Goal: Information Seeking & Learning: Learn about a topic

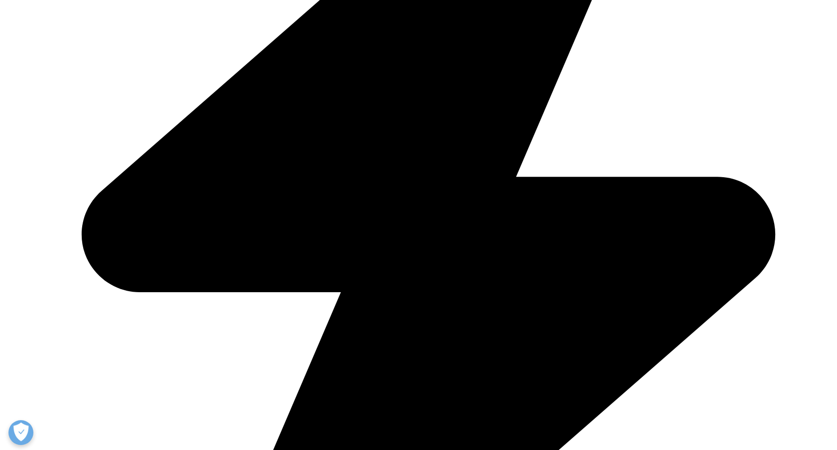
scroll to position [1574, 0]
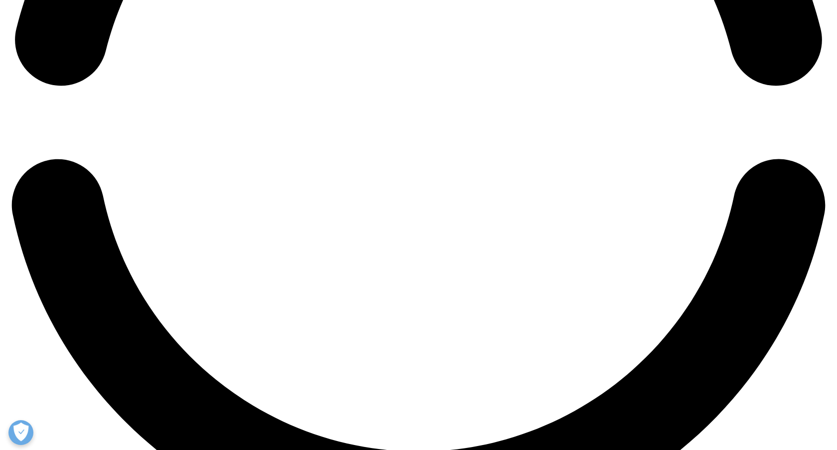
scroll to position [1973, 0]
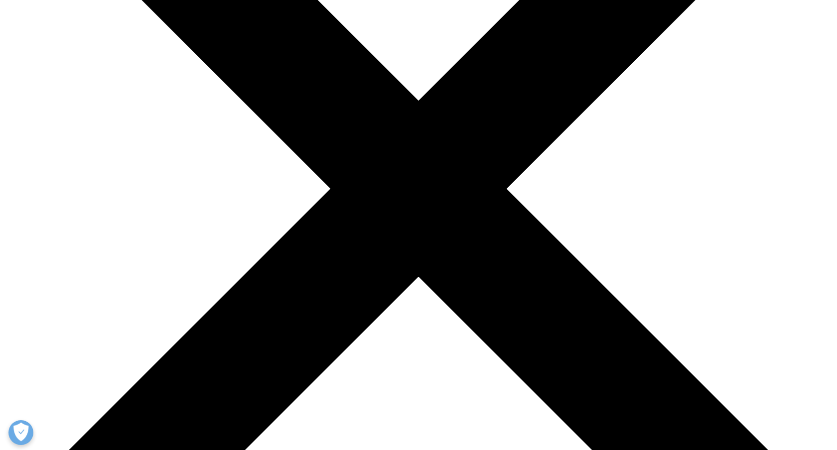
scroll to position [163, 0]
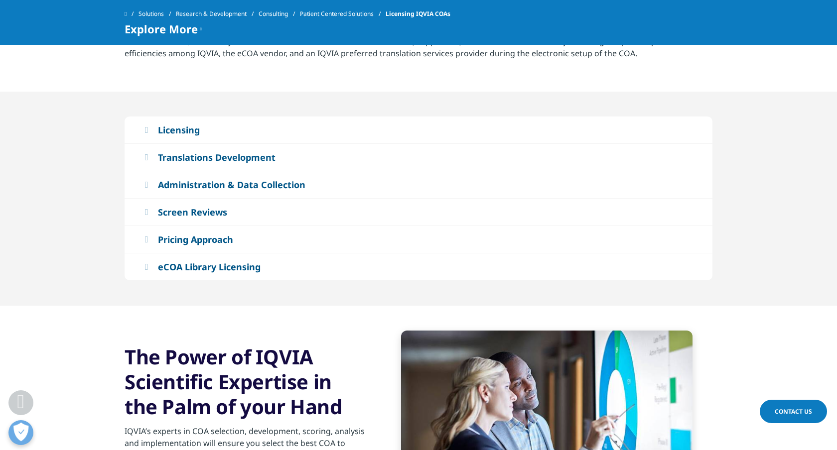
scroll to position [901, 0]
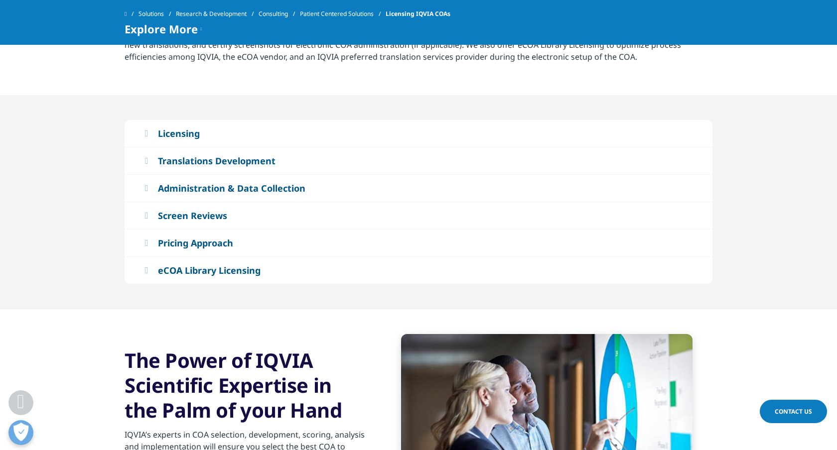
click at [147, 129] on icon at bounding box center [145, 133] width 3 height 9
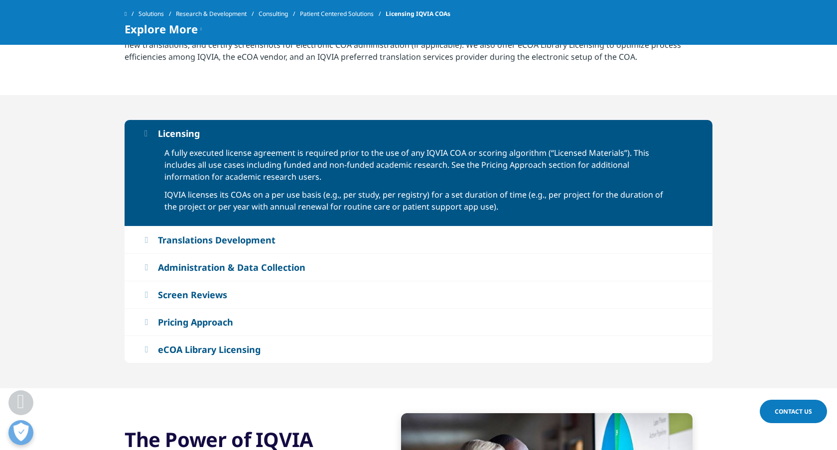
click at [147, 129] on icon at bounding box center [145, 133] width 3 height 9
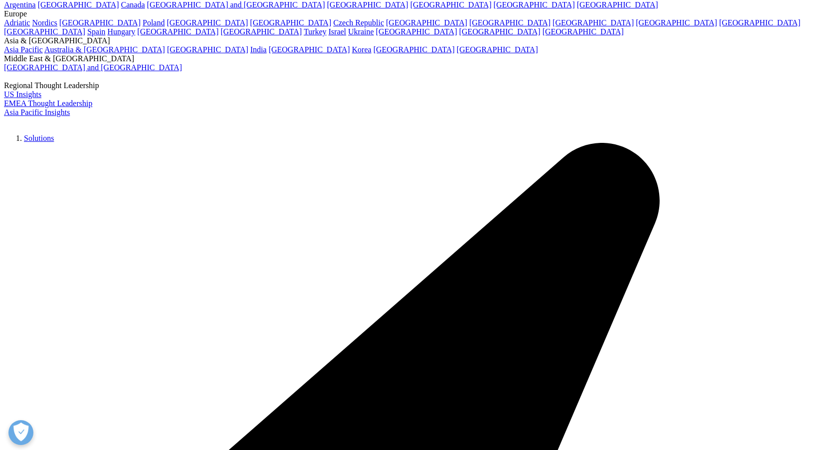
scroll to position [2590, 0]
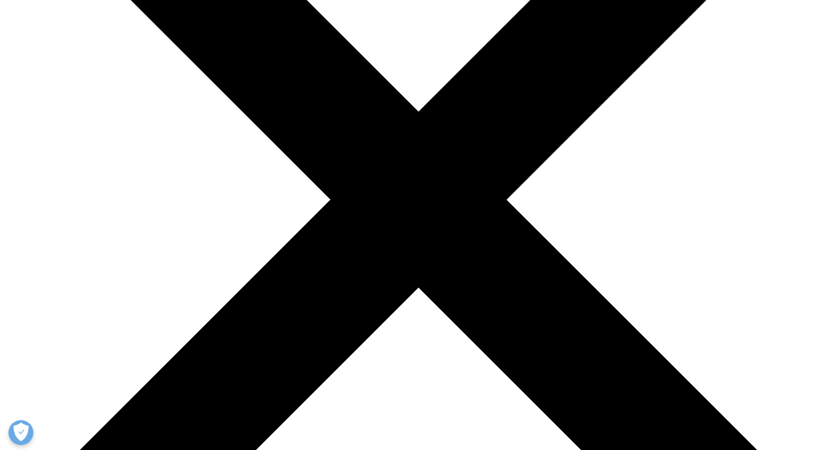
scroll to position [342, 0]
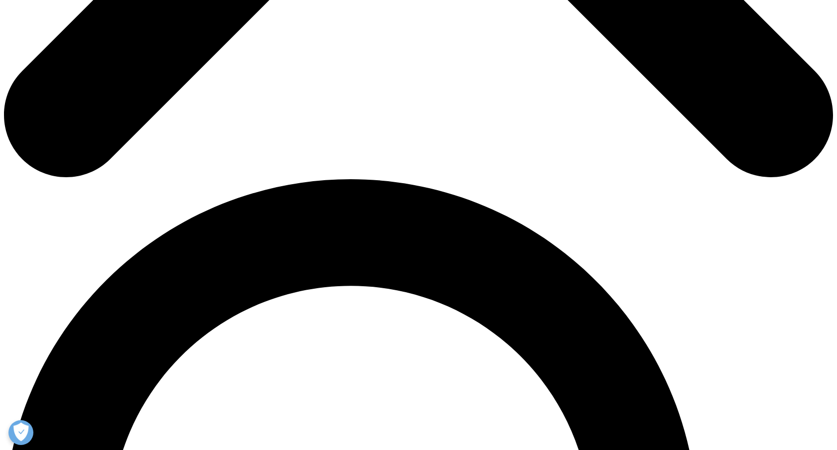
scroll to position [745, 0]
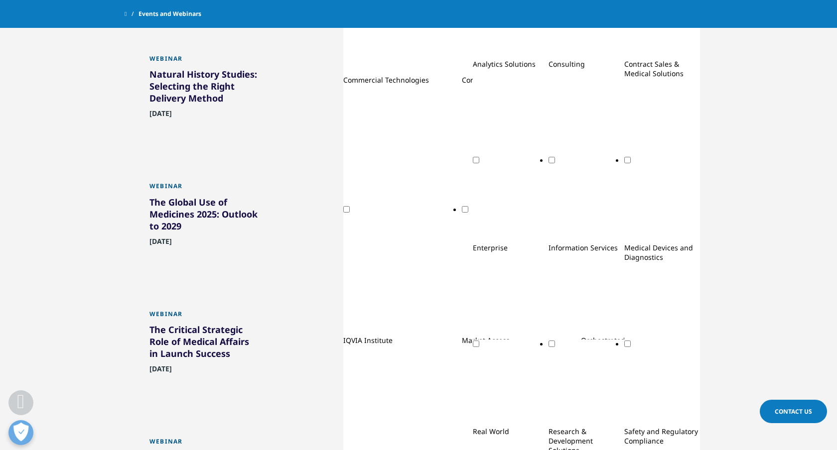
scroll to position [828, 0]
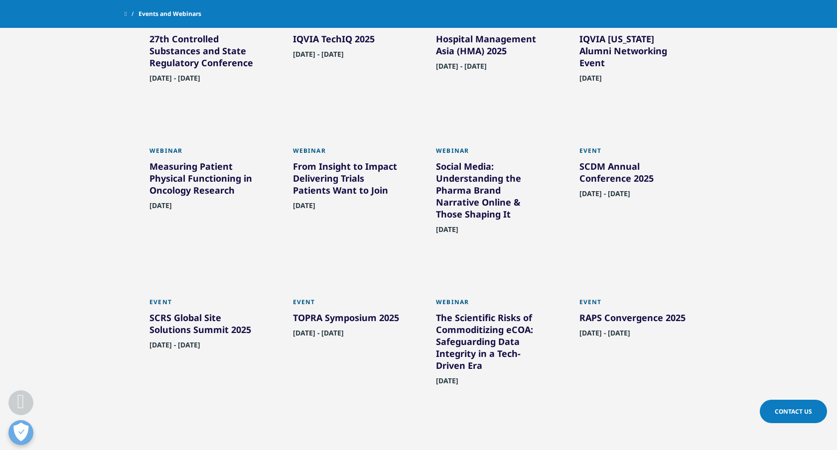
click at [461, 312] on div "The Scientific Risks of Commoditizing eCOA: Safeguarding Data Integrity in a Te…" at bounding box center [490, 344] width 109 height 64
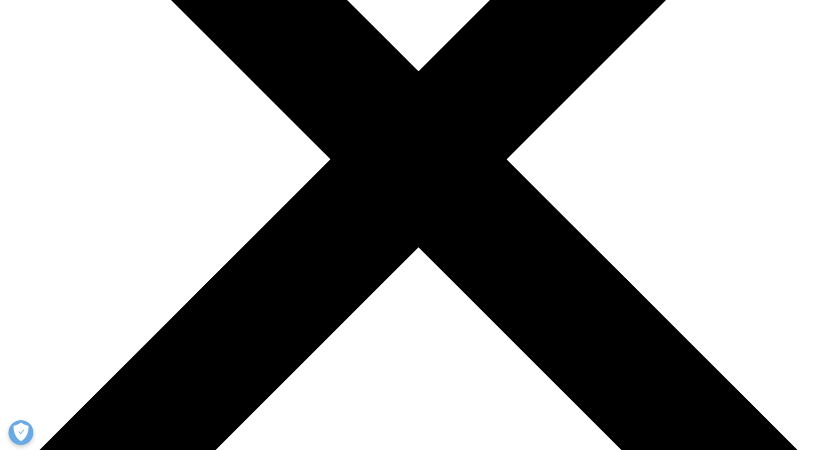
scroll to position [352, 0]
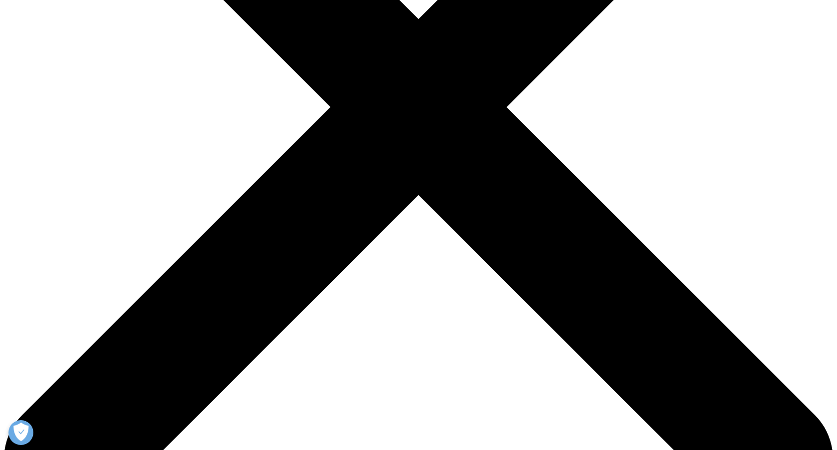
scroll to position [398, 0]
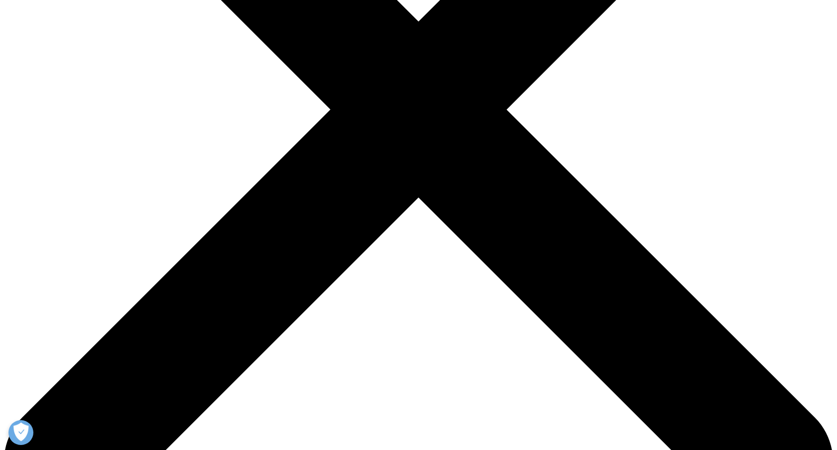
drag, startPoint x: 372, startPoint y: 63, endPoint x: 346, endPoint y: 6, distance: 62.2
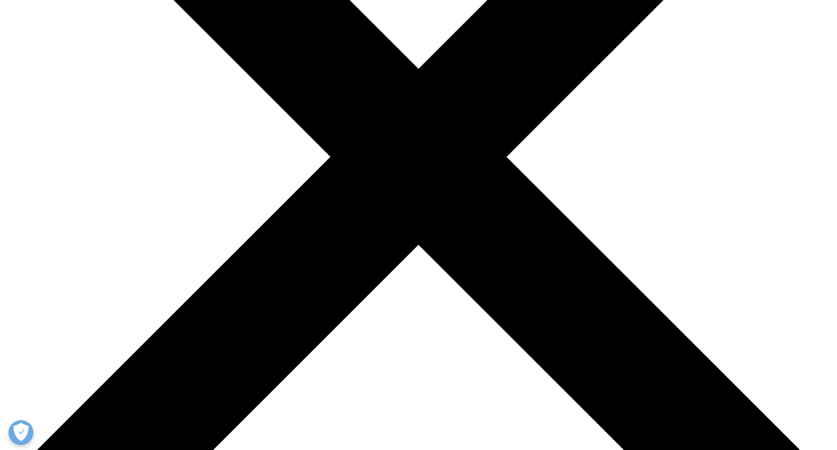
scroll to position [355, 0]
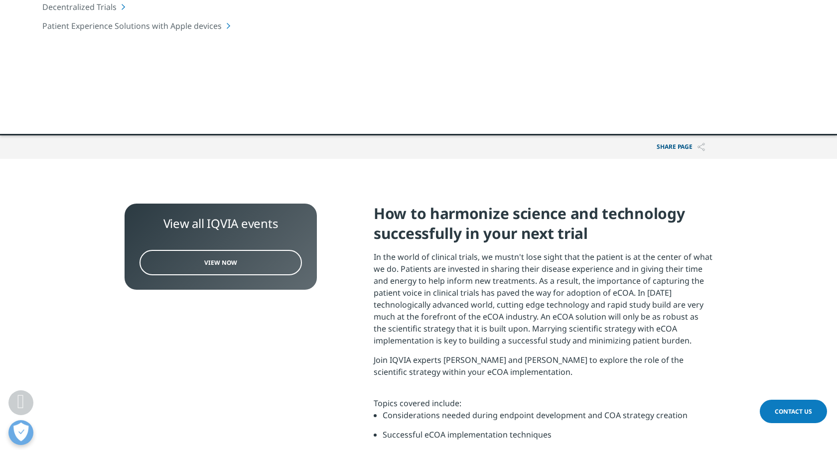
scroll to position [304, 0]
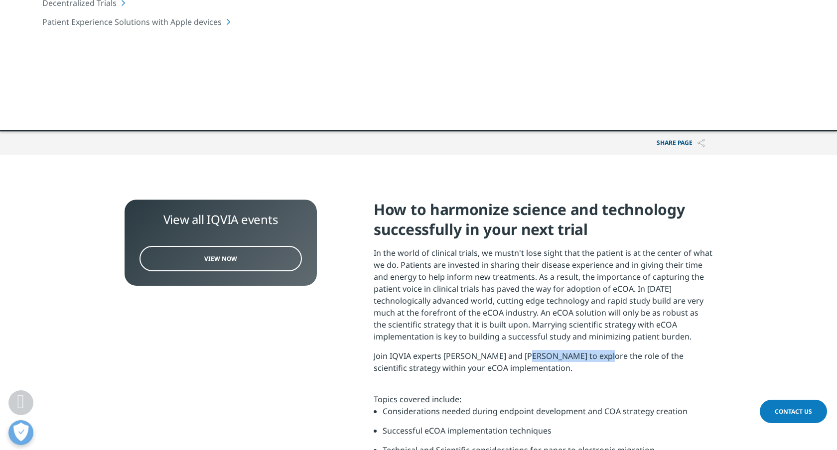
drag, startPoint x: 535, startPoint y: 288, endPoint x: 592, endPoint y: 288, distance: 56.8
click at [592, 288] on div "How to harmonize science and technology successfully in your next trial In the …" at bounding box center [543, 367] width 339 height 334
copy div "Stephanie Philpott"
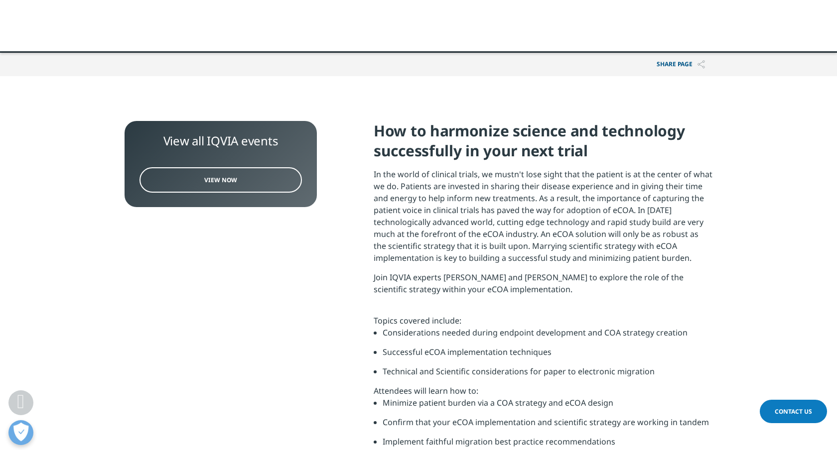
click at [471, 220] on p "In the world of clinical trials, we mustn't lose sight that the patient is at t…" at bounding box center [543, 219] width 339 height 103
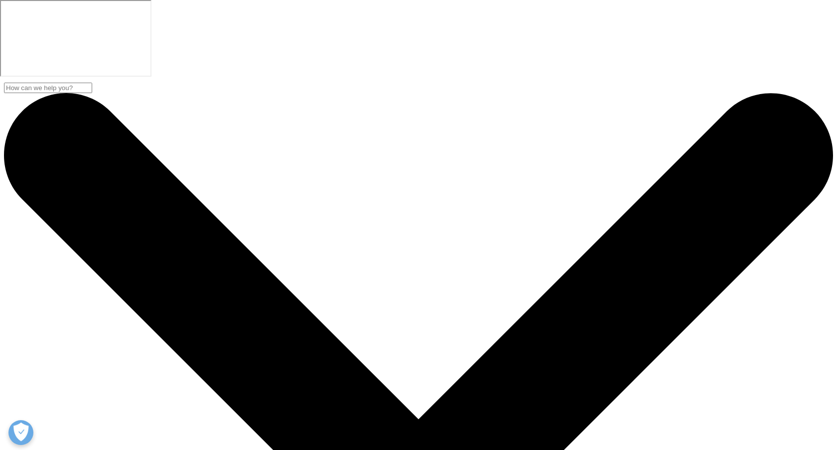
scroll to position [359, 588]
